Goal: Check status: Check status

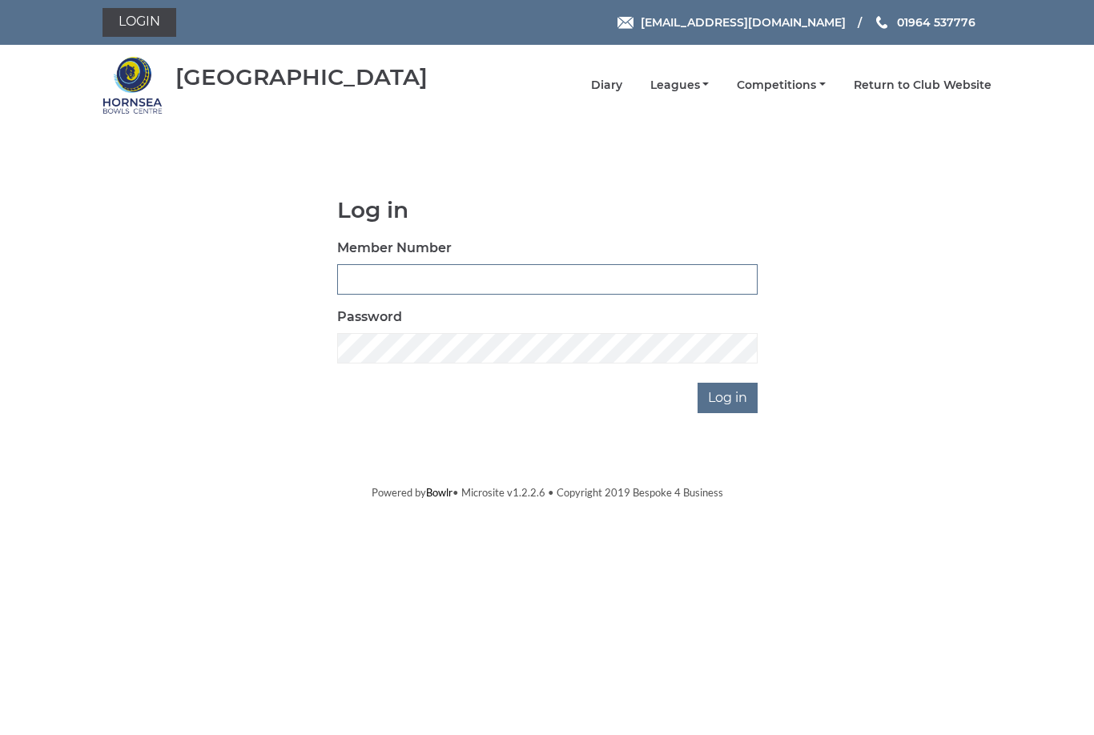
type input "1110"
click at [729, 397] on input "Log in" at bounding box center [728, 398] width 60 height 30
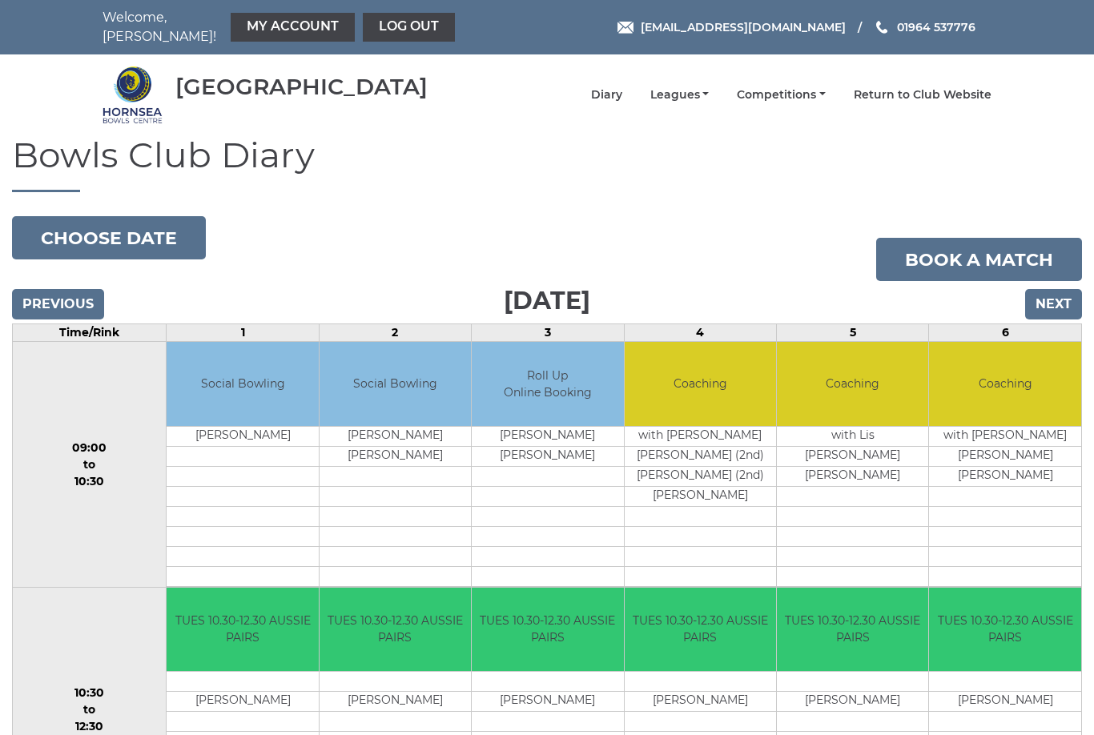
click at [155, 216] on button "Choose date" at bounding box center [109, 237] width 194 height 43
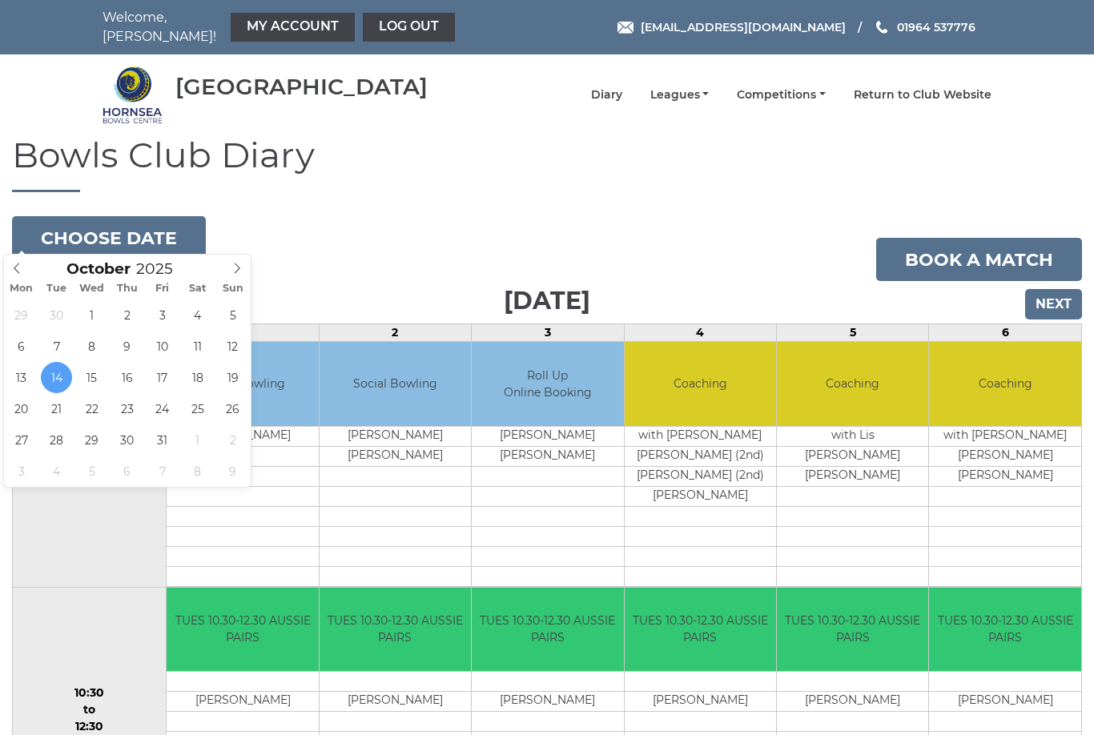
type input "2025-10-17"
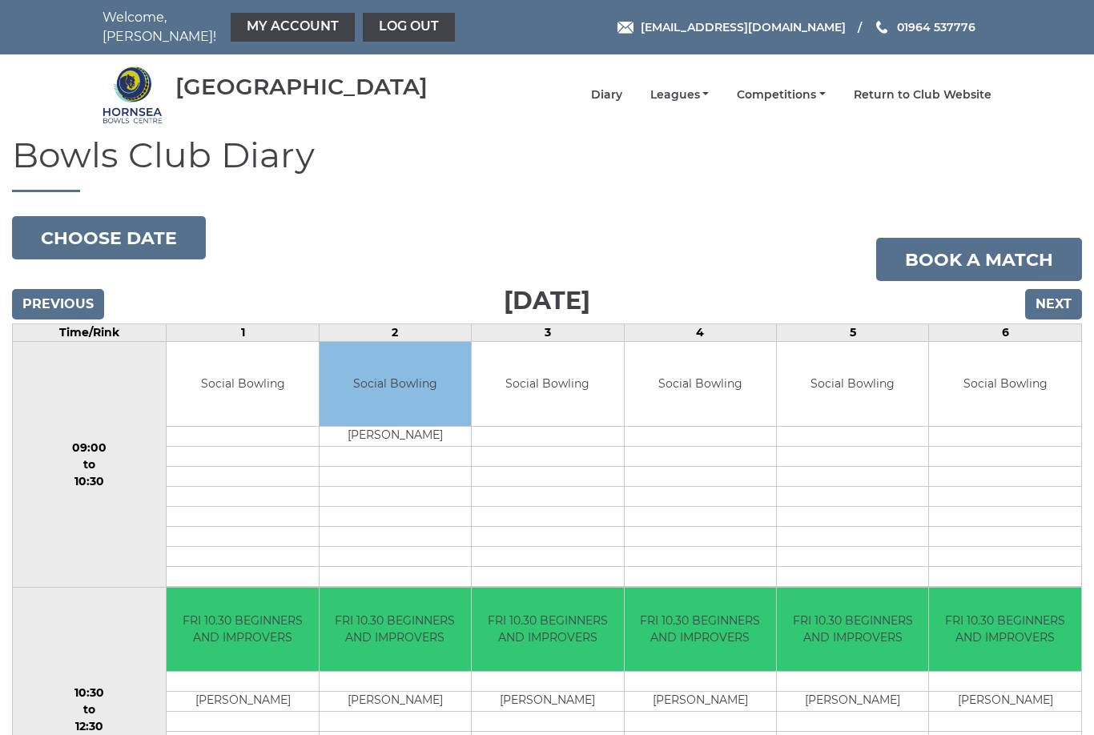
click at [278, 24] on link "My Account" at bounding box center [293, 27] width 124 height 29
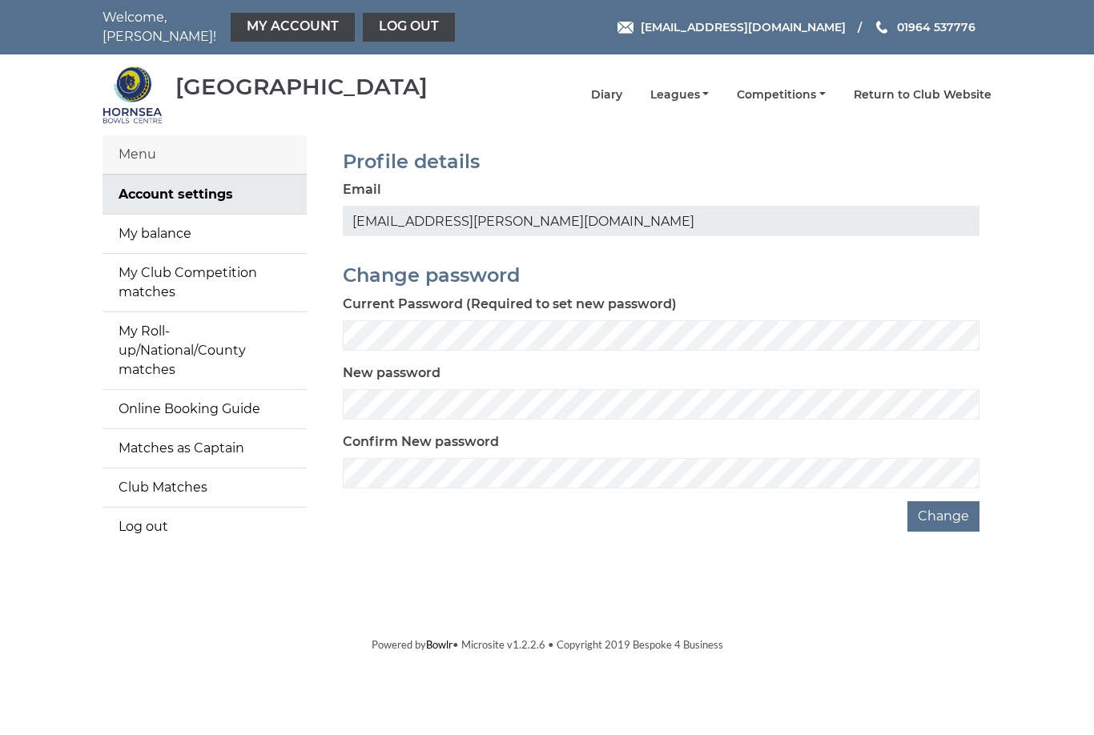
click at [195, 239] on link "My balance" at bounding box center [205, 234] width 204 height 38
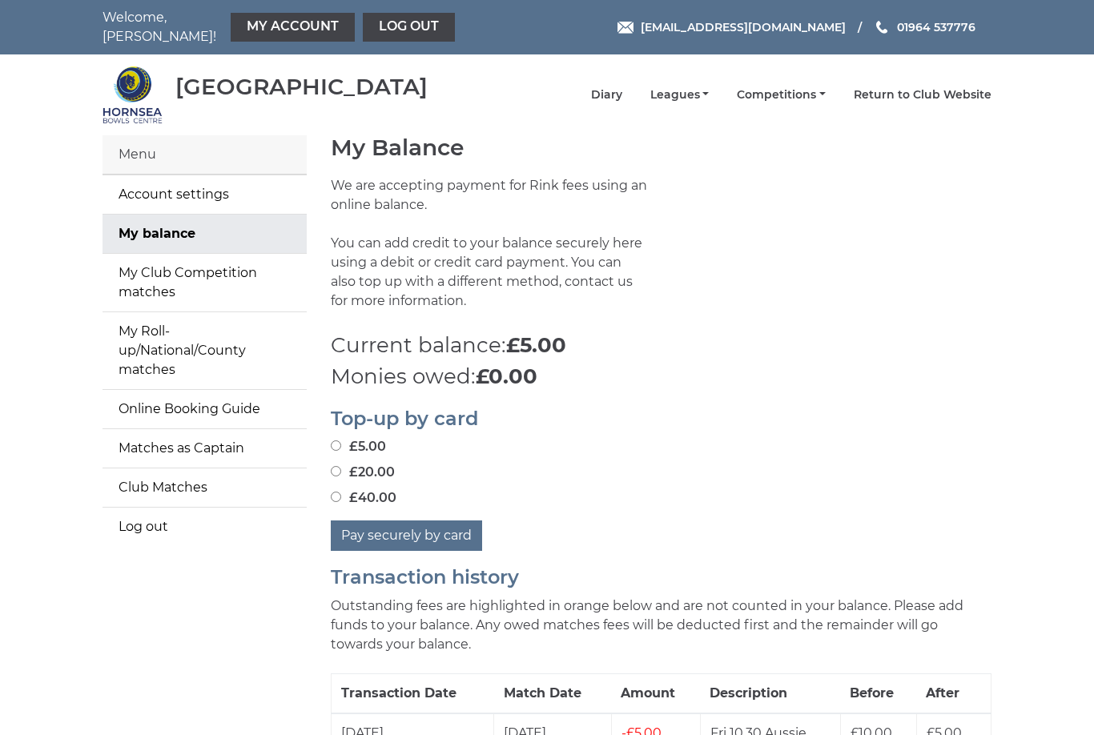
click at [389, 18] on link "Log out" at bounding box center [409, 27] width 92 height 29
